Goal: Task Accomplishment & Management: Complete application form

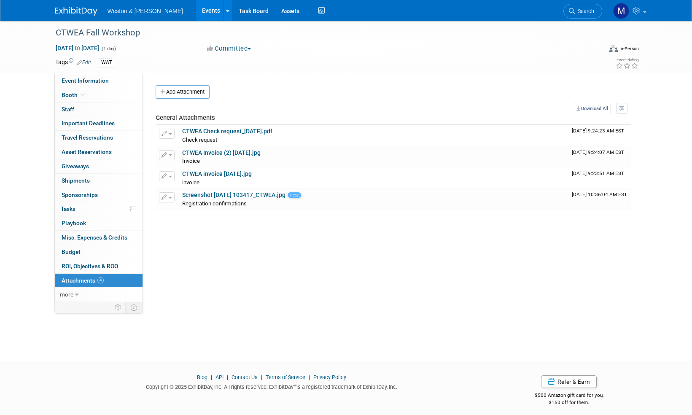
click at [78, 10] on img at bounding box center [76, 11] width 42 height 8
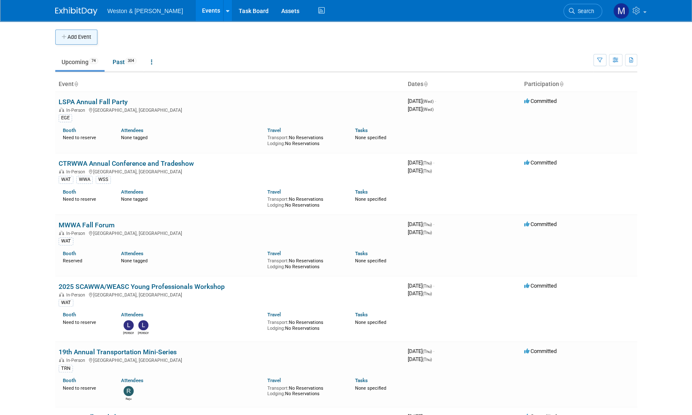
click at [77, 40] on button "Add Event" at bounding box center [76, 37] width 42 height 15
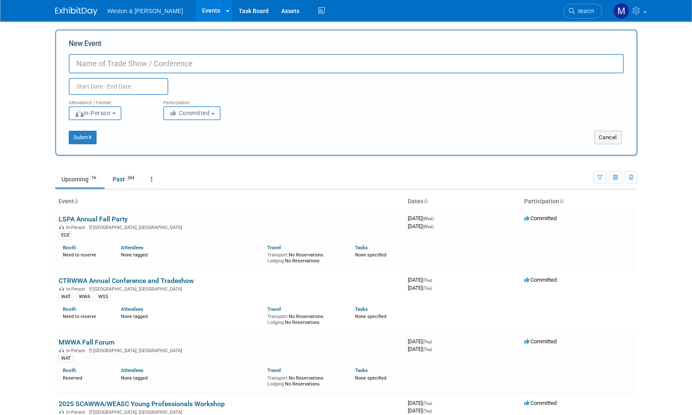
paste input "New England Restaurant & Bar Show"
type input "New England Restaurant & Bar Show"
click at [218, 111] on button "Committed" at bounding box center [191, 113] width 57 height 14
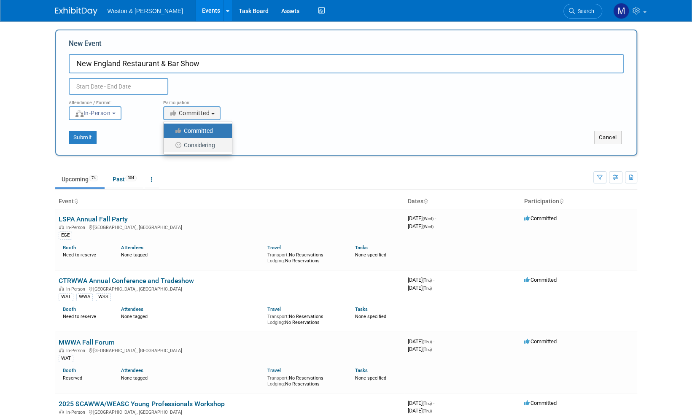
click at [197, 144] on label "Considering" at bounding box center [196, 145] width 56 height 11
click at [171, 144] on input "Considering" at bounding box center [168, 145] width 5 height 5
select select "2"
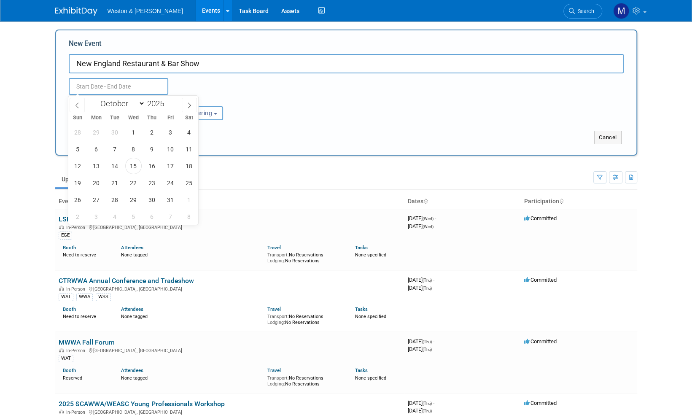
click at [112, 84] on input "text" at bounding box center [119, 86] width 100 height 17
click at [191, 103] on icon at bounding box center [189, 105] width 6 height 6
select select "11"
click at [191, 103] on icon at bounding box center [189, 105] width 6 height 6
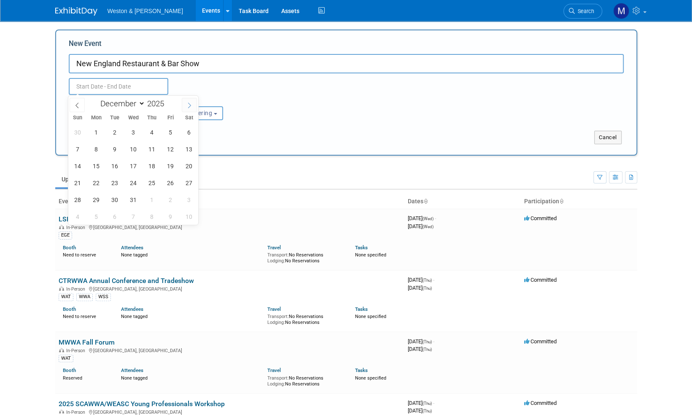
type input "2026"
click at [191, 103] on icon at bounding box center [189, 105] width 6 height 6
select select "3"
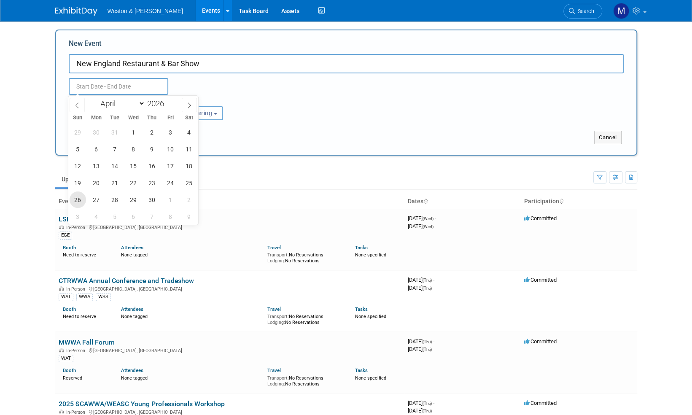
click at [78, 201] on span "26" at bounding box center [78, 199] width 16 height 16
click at [104, 196] on div "29 30 31 1 2 3 4 5 6 7 8 9 10 11 12 13 14 15 16 17 18 19 20 21 22 23 24 25 26 2…" at bounding box center [133, 174] width 130 height 101
click at [99, 199] on span "27" at bounding box center [96, 199] width 16 height 16
type input "Apr 26, 2026 to Apr 27, 2026"
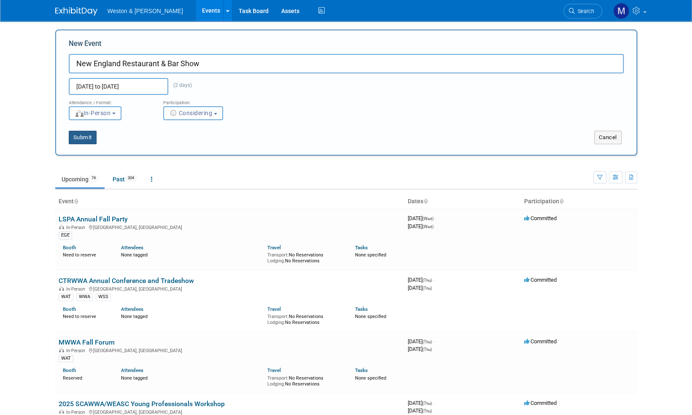
click at [81, 137] on button "Submit" at bounding box center [83, 137] width 28 height 13
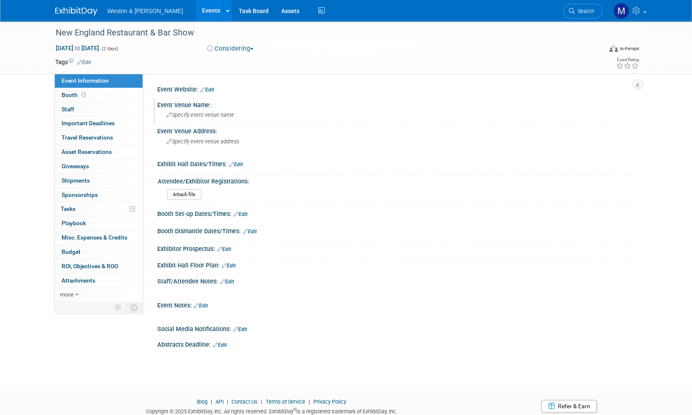
click at [188, 114] on span "Specify event venue name" at bounding box center [200, 115] width 67 height 6
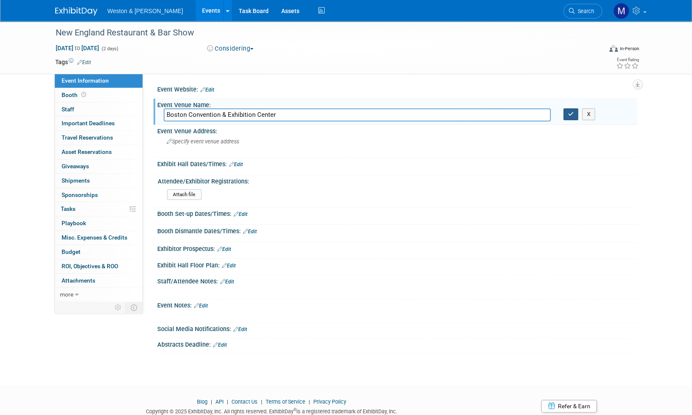
type input "Boston Convention & Exhibition Center"
click at [569, 116] on icon "button" at bounding box center [571, 113] width 6 height 5
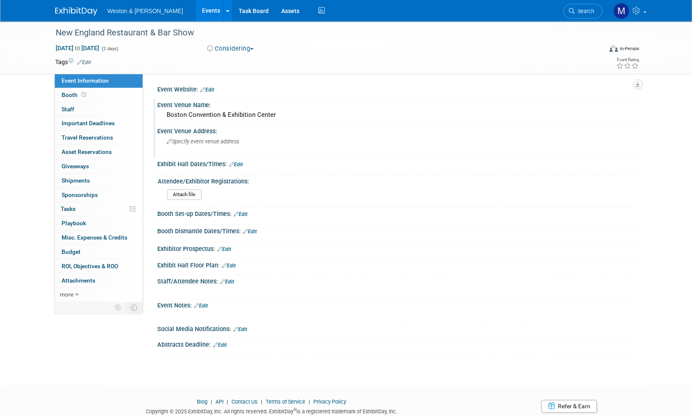
click at [203, 138] on span "Specify event venue address" at bounding box center [203, 141] width 73 height 6
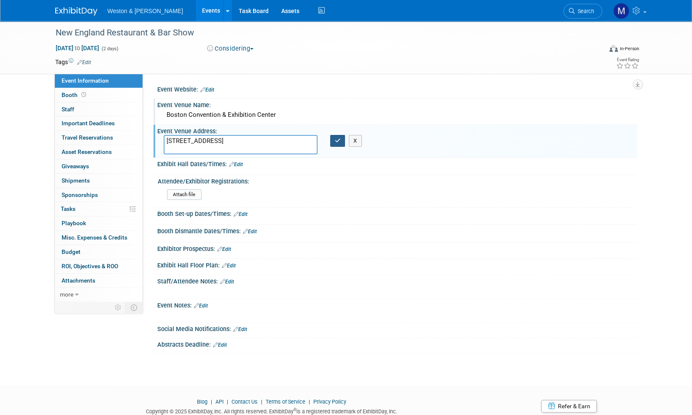
type textarea "415 Summer St, Boston, MA"
drag, startPoint x: 333, startPoint y: 141, endPoint x: 344, endPoint y: 144, distance: 11.4
click at [334, 140] on button "button" at bounding box center [337, 141] width 15 height 12
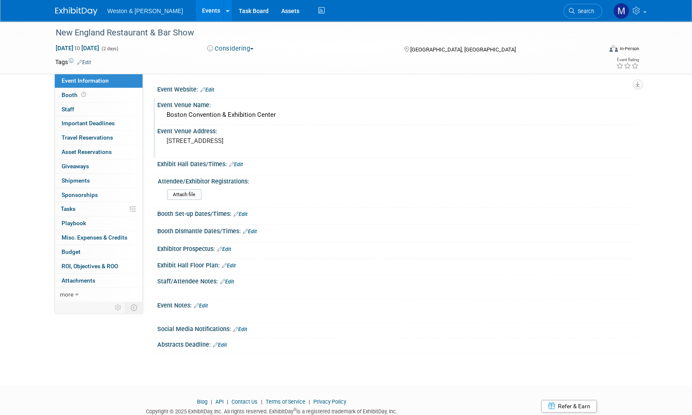
click at [91, 60] on link "Edit" at bounding box center [84, 62] width 14 height 6
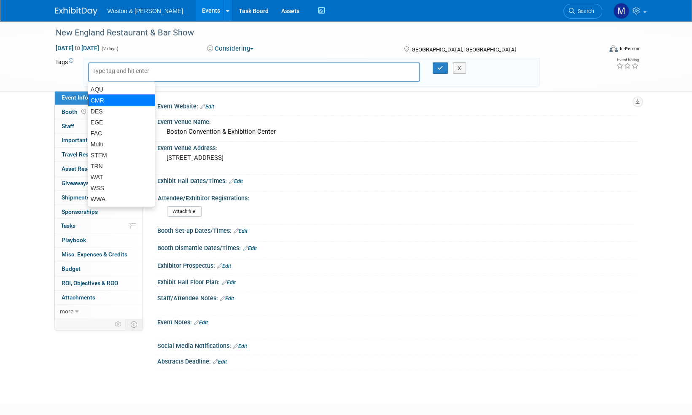
click at [110, 98] on div "CMR" at bounding box center [121, 100] width 67 height 12
type input "CMR"
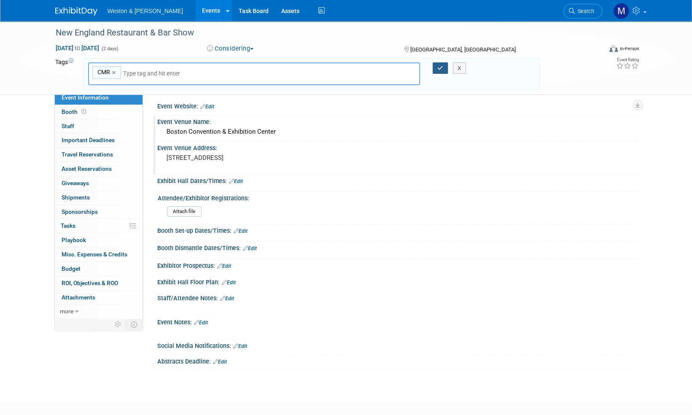
click at [439, 69] on icon "button" at bounding box center [440, 67] width 6 height 5
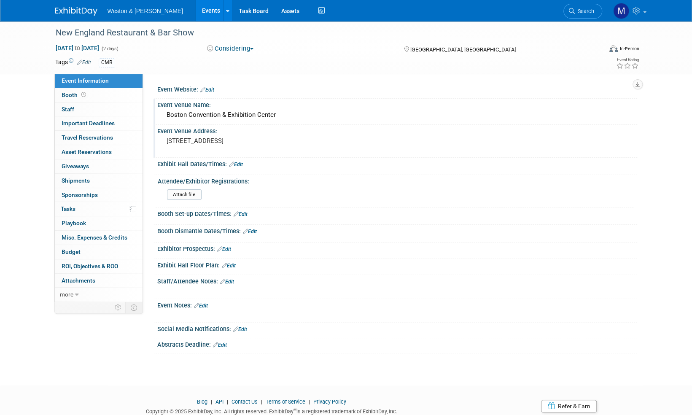
click at [81, 12] on img at bounding box center [76, 11] width 42 height 8
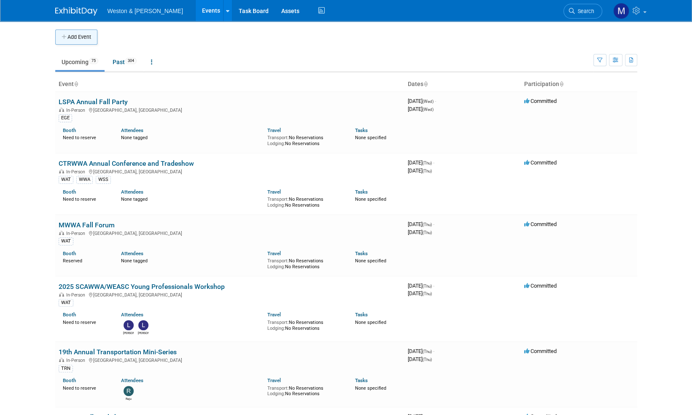
click at [73, 35] on button "Add Event" at bounding box center [76, 37] width 42 height 15
select select "9"
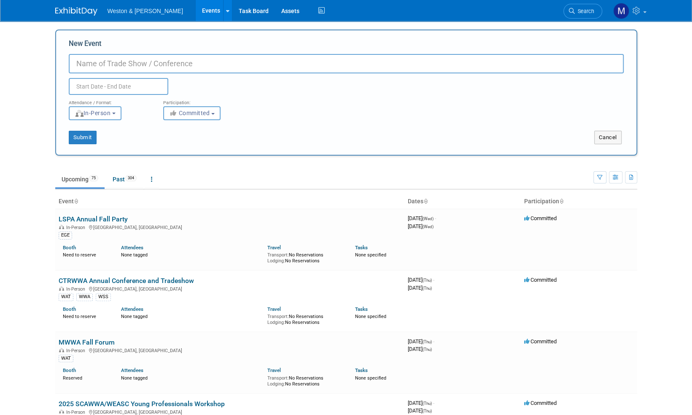
paste input "Northeast Buildings & Facilities Management Trade Show & Conference"
type input "Northeast Buildings & Facilities Management Trade Show & Conference"
click at [116, 82] on input "text" at bounding box center [119, 86] width 100 height 17
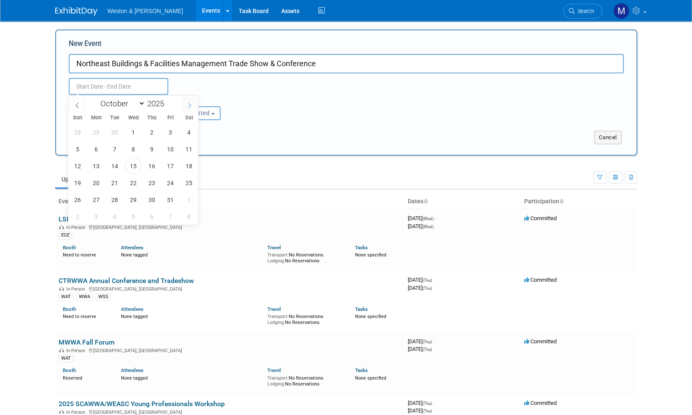
click at [191, 104] on icon at bounding box center [189, 105] width 6 height 6
select select "11"
click at [191, 104] on icon at bounding box center [189, 105] width 6 height 6
type input "2026"
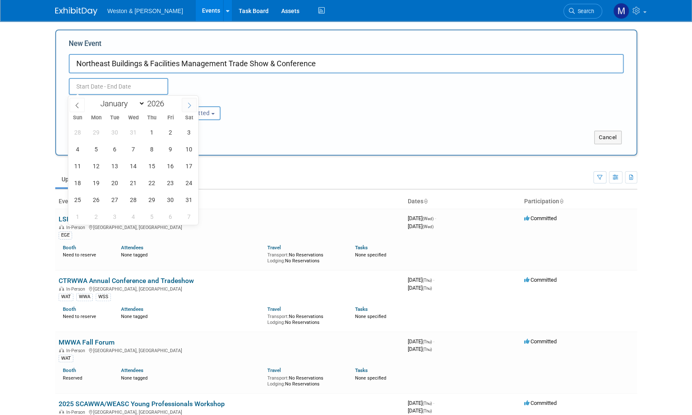
click at [191, 104] on icon at bounding box center [189, 105] width 6 height 6
select select "3"
click at [132, 167] on span "15" at bounding box center [133, 166] width 16 height 16
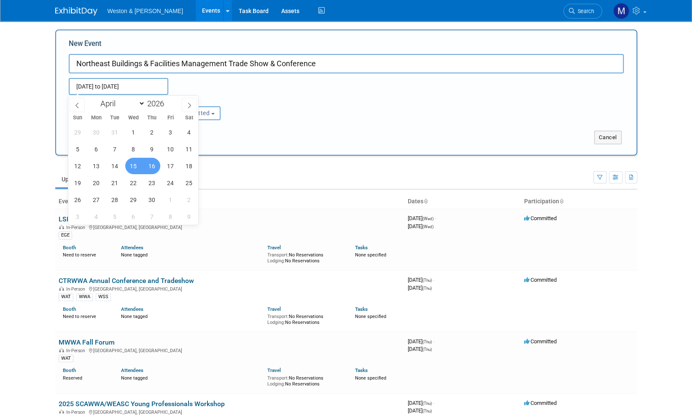
click at [152, 165] on span "16" at bounding box center [152, 166] width 16 height 16
type input "[DATE] to [DATE]"
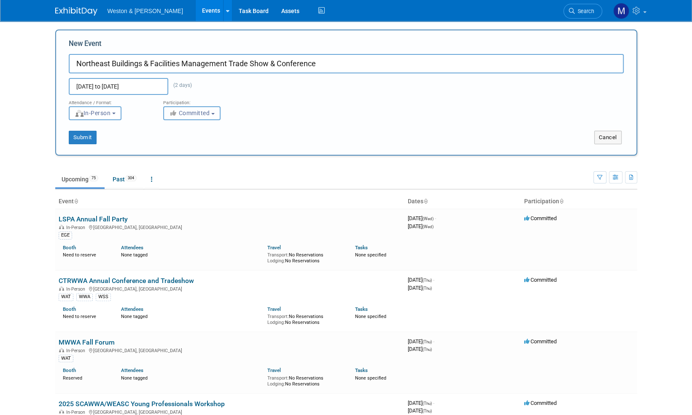
click at [218, 109] on button "Committed" at bounding box center [191, 113] width 57 height 14
click at [194, 146] on label "Considering" at bounding box center [196, 145] width 56 height 11
click at [171, 146] on input "Considering" at bounding box center [168, 145] width 5 height 5
select select "2"
click at [86, 138] on button "Submit" at bounding box center [83, 137] width 28 height 13
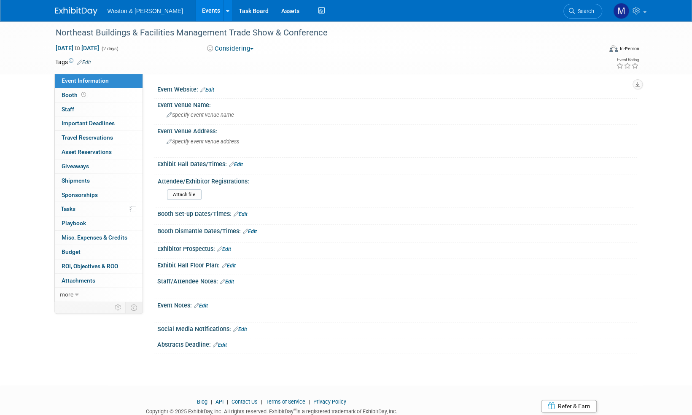
click at [210, 87] on link "Edit" at bounding box center [207, 90] width 14 height 6
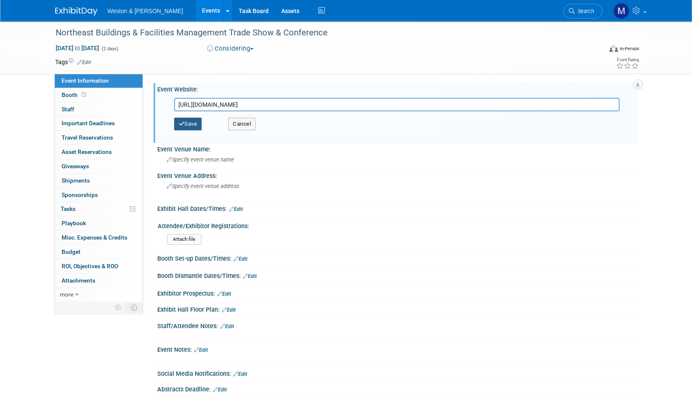
type input "[URL][DOMAIN_NAME]"
click at [193, 123] on button "Save" at bounding box center [188, 124] width 28 height 13
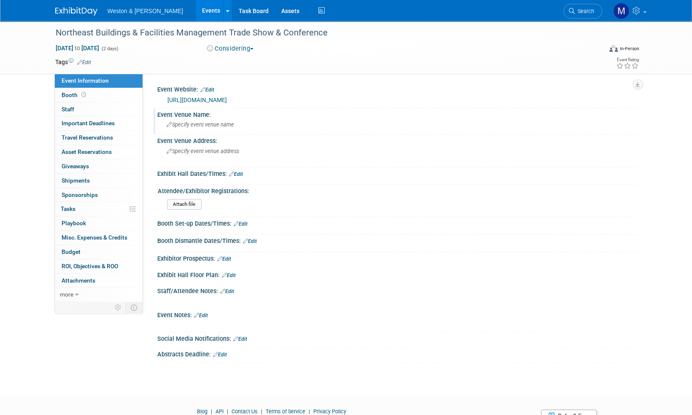
click at [205, 129] on div "Specify event venue name" at bounding box center [397, 124] width 467 height 13
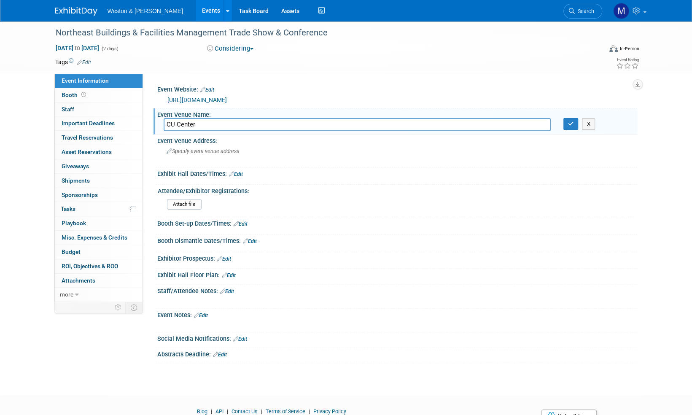
click at [167, 126] on input "CU Center" at bounding box center [357, 124] width 387 height 13
type input "[GEOGRAPHIC_DATA]"
click at [576, 123] on button "button" at bounding box center [571, 124] width 15 height 12
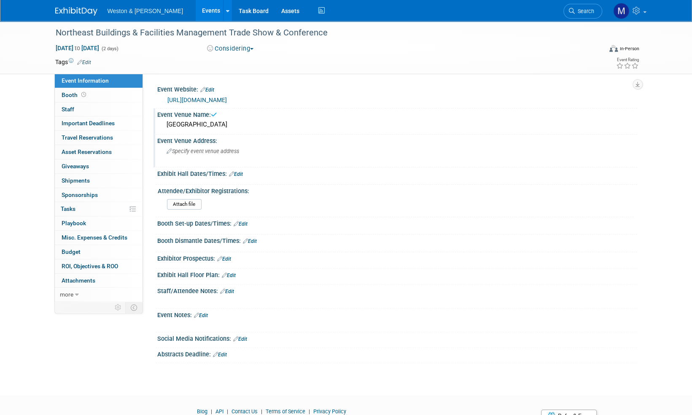
click at [200, 149] on span "Specify event venue address" at bounding box center [203, 151] width 73 height 6
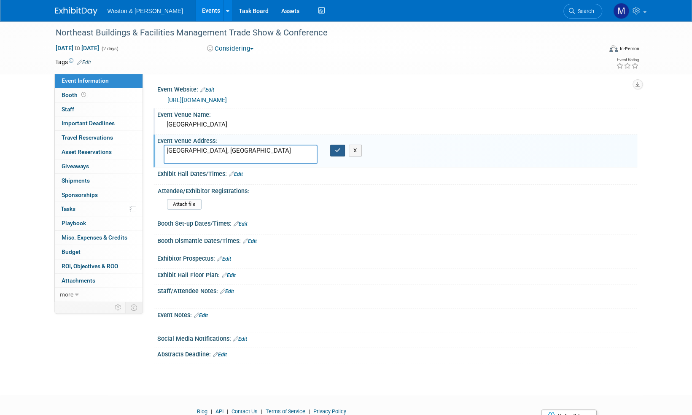
type textarea "[GEOGRAPHIC_DATA], [GEOGRAPHIC_DATA]"
click at [336, 152] on icon "button" at bounding box center [338, 150] width 6 height 5
